Goal: Information Seeking & Learning: Find specific fact

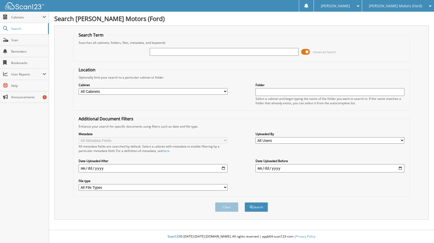
click at [412, 8] on span "[PERSON_NAME] Motors (Ford)" at bounding box center [395, 5] width 53 height 3
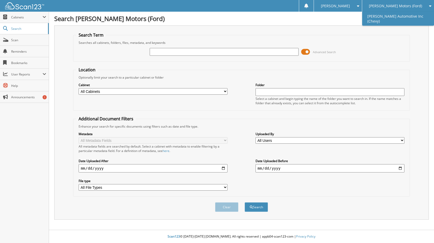
click at [410, 16] on link "[PERSON_NAME] Automotive Inc (Chevy)" at bounding box center [398, 19] width 72 height 14
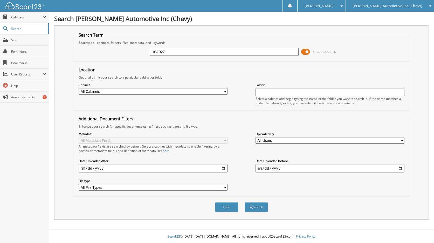
type input "HC1927"
click at [245, 203] on button "Search" at bounding box center [256, 208] width 23 height 10
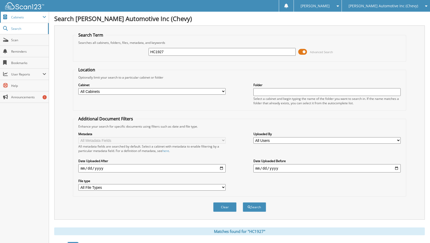
click at [33, 20] on span "Cabinets" at bounding box center [24, 17] width 49 height 11
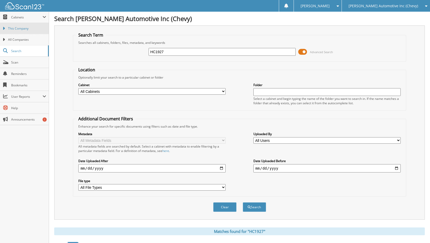
click at [33, 32] on link "This Company" at bounding box center [24, 28] width 49 height 11
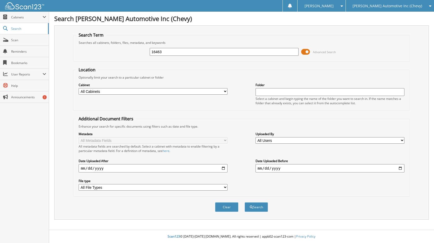
type input "16463"
click at [245, 203] on button "Search" at bounding box center [256, 208] width 23 height 10
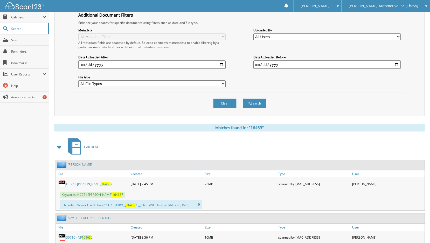
scroll to position [26, 0]
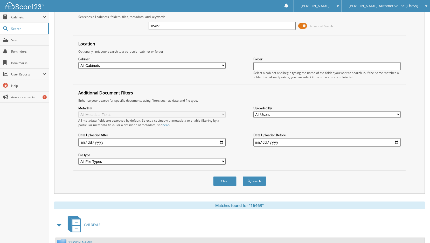
drag, startPoint x: 164, startPoint y: 25, endPoint x: 113, endPoint y: 21, distance: 51.1
click at [113, 21] on div "16463 Advanced Search" at bounding box center [240, 26] width 328 height 14
type input "HC1927"
click at [243, 177] on button "Search" at bounding box center [254, 182] width 23 height 10
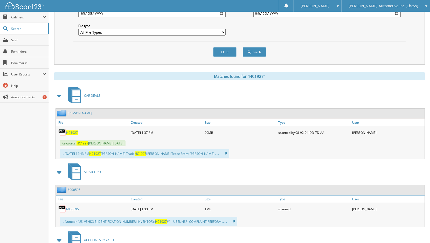
scroll to position [156, 0]
click at [69, 131] on span "HC1927" at bounding box center [72, 132] width 12 height 4
click at [77, 113] on link "BOLLEY, BRADY" at bounding box center [80, 113] width 24 height 4
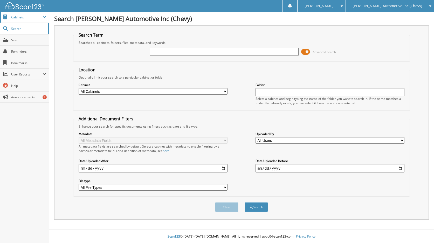
click at [20, 20] on span "Cabinets" at bounding box center [24, 17] width 49 height 11
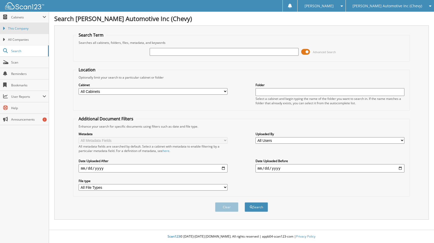
click at [26, 26] on span "This Company" at bounding box center [27, 28] width 38 height 5
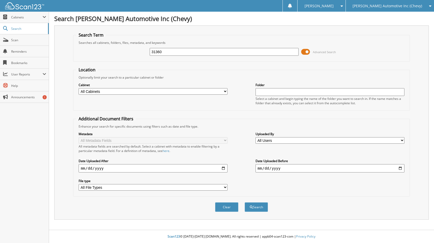
type input "31360"
click at [245, 203] on button "Search" at bounding box center [256, 208] width 23 height 10
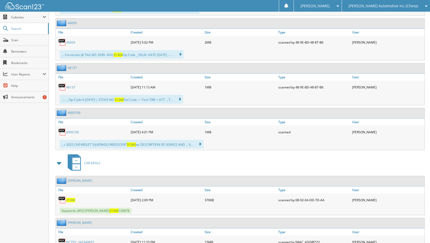
scroll to position [545, 0]
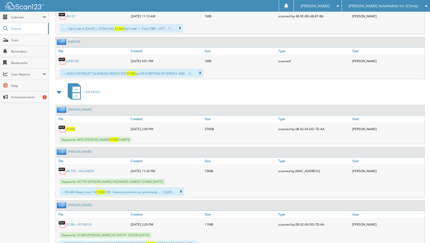
click at [64, 129] on img at bounding box center [62, 129] width 8 height 8
click at [70, 129] on span "31360" at bounding box center [70, 129] width 9 height 4
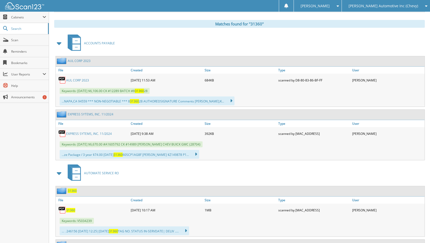
scroll to position [78, 0]
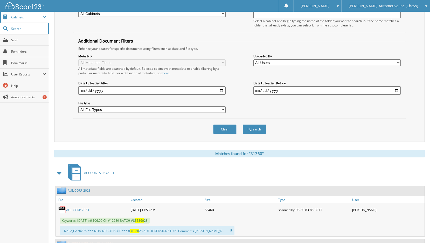
click at [35, 19] on span "Cabinets" at bounding box center [24, 17] width 49 height 11
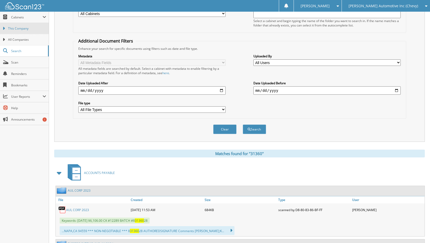
click at [39, 28] on span "This Company" at bounding box center [27, 28] width 38 height 5
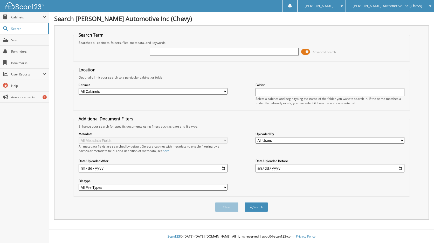
click at [393, 6] on span "[PERSON_NAME] Automotive Inc (Chevy)" at bounding box center [388, 5] width 70 height 3
click at [394, 21] on link "[PERSON_NAME] Motors (Ford)" at bounding box center [390, 16] width 88 height 9
click at [22, 16] on span "Cabinets" at bounding box center [26, 17] width 31 height 4
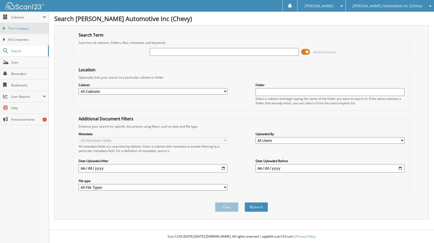
click at [29, 31] on link "This Company" at bounding box center [24, 28] width 49 height 11
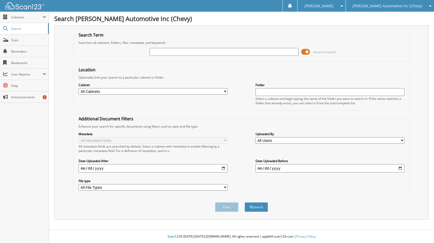
click at [187, 95] on select "All Cabinets ACCOUNTS PAYABLE AUTOMATE SERVICE RO CAR DEALS DMV PARTS Product C…" at bounding box center [153, 91] width 149 height 6
select select "19642"
click at [79, 88] on select "All Cabinets ACCOUNTS PAYABLE AUTOMATE SERVICE RO CAR DEALS DMV PARTS Product C…" at bounding box center [153, 91] width 149 height 6
click at [190, 52] on input "text" at bounding box center [224, 52] width 149 height 8
type input "31360"
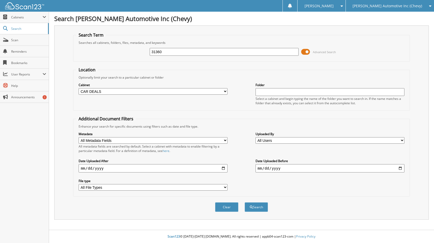
click at [245, 203] on button "Search" at bounding box center [256, 208] width 23 height 10
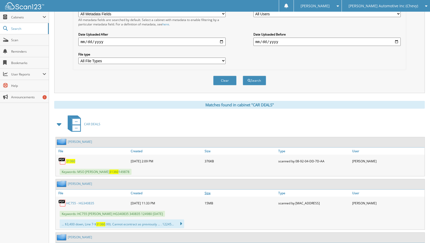
scroll to position [80, 0]
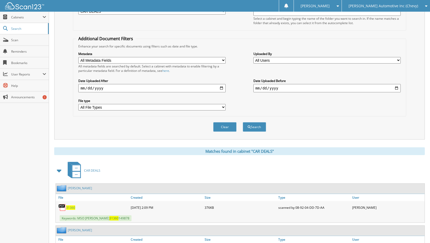
click at [89, 187] on link "WEBER, GREGORY" at bounding box center [80, 188] width 24 height 4
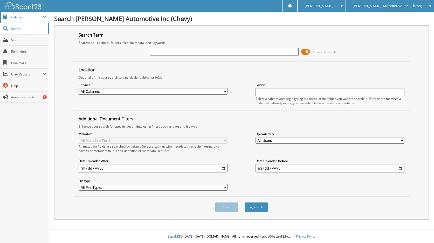
click at [21, 17] on span "Cabinets" at bounding box center [26, 17] width 31 height 4
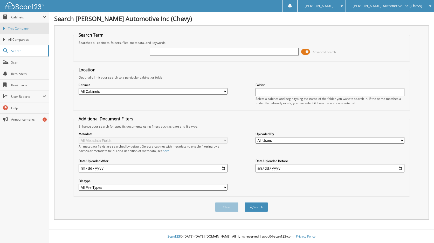
click at [27, 30] on span "This Company" at bounding box center [27, 28] width 38 height 5
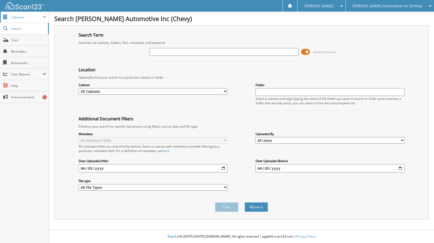
click at [31, 16] on span "Cabinets" at bounding box center [26, 17] width 31 height 4
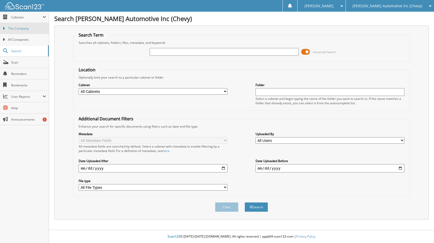
click at [29, 31] on link "This Company" at bounding box center [24, 28] width 49 height 11
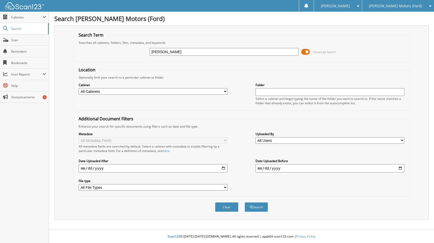
type input "anna craig"
click at [245, 203] on button "Search" at bounding box center [256, 208] width 23 height 10
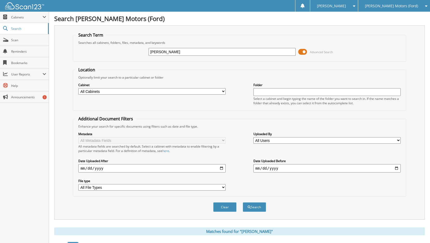
drag, startPoint x: 182, startPoint y: 52, endPoint x: 160, endPoint y: 51, distance: 22.1
click at [160, 51] on input "anna craig" at bounding box center [222, 52] width 147 height 8
type input "anna hernandez craig"
click at [243, 203] on button "Search" at bounding box center [254, 208] width 23 height 10
click at [40, 15] on span "Cabinets" at bounding box center [26, 17] width 31 height 4
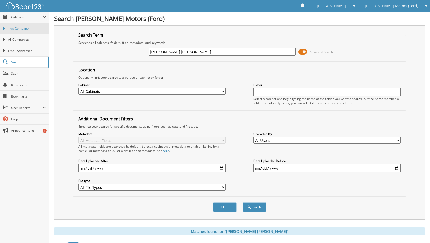
click at [41, 27] on span "This Company" at bounding box center [27, 28] width 38 height 5
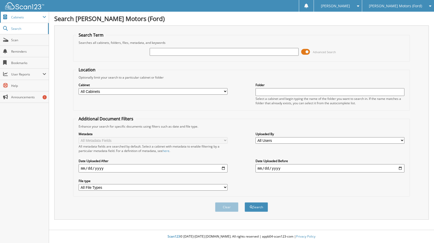
click at [32, 20] on span "Cabinets" at bounding box center [24, 17] width 49 height 11
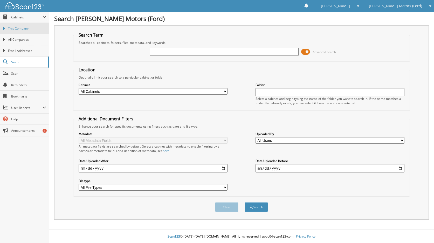
click at [32, 26] on span "This Company" at bounding box center [27, 28] width 38 height 5
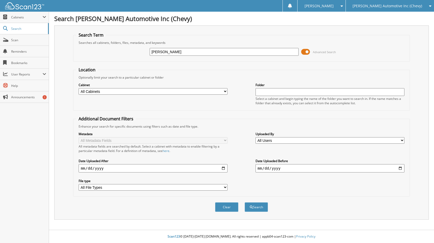
type input "[PERSON_NAME] [PERSON_NAME]"
click at [245, 203] on button "Search" at bounding box center [256, 208] width 23 height 10
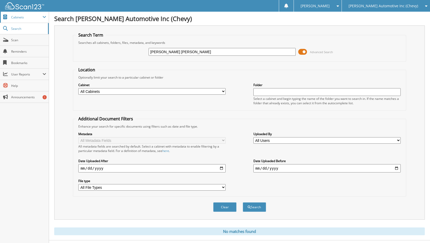
click at [22, 18] on span "Cabinets" at bounding box center [26, 17] width 31 height 4
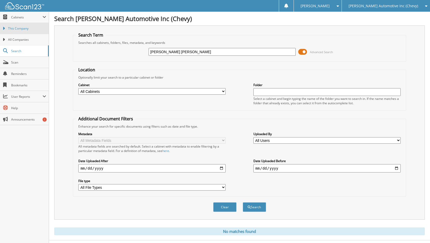
click at [28, 28] on span "This Company" at bounding box center [27, 28] width 38 height 5
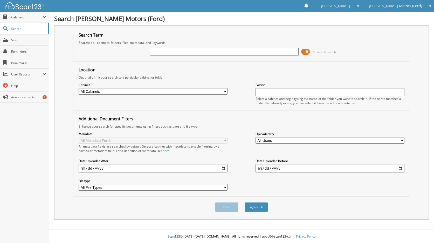
click at [179, 88] on select "All Cabinets AUTOMATE SERVICE RO CAR DEALS CASHIER REPORTS FORD BUYBACKS FORMS …" at bounding box center [153, 91] width 149 height 6
select select "7904"
click at [79, 88] on select "All Cabinets AUTOMATE SERVICE RO CAR DEALS CASHIER REPORTS FORD BUYBACKS FORMS …" at bounding box center [153, 91] width 149 height 6
click at [23, 15] on span "Cabinets" at bounding box center [26, 17] width 31 height 4
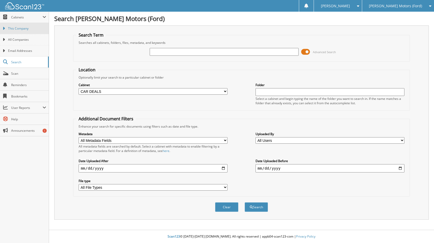
click at [24, 25] on link "This Company" at bounding box center [24, 28] width 49 height 11
